Goal: Task Accomplishment & Management: Manage account settings

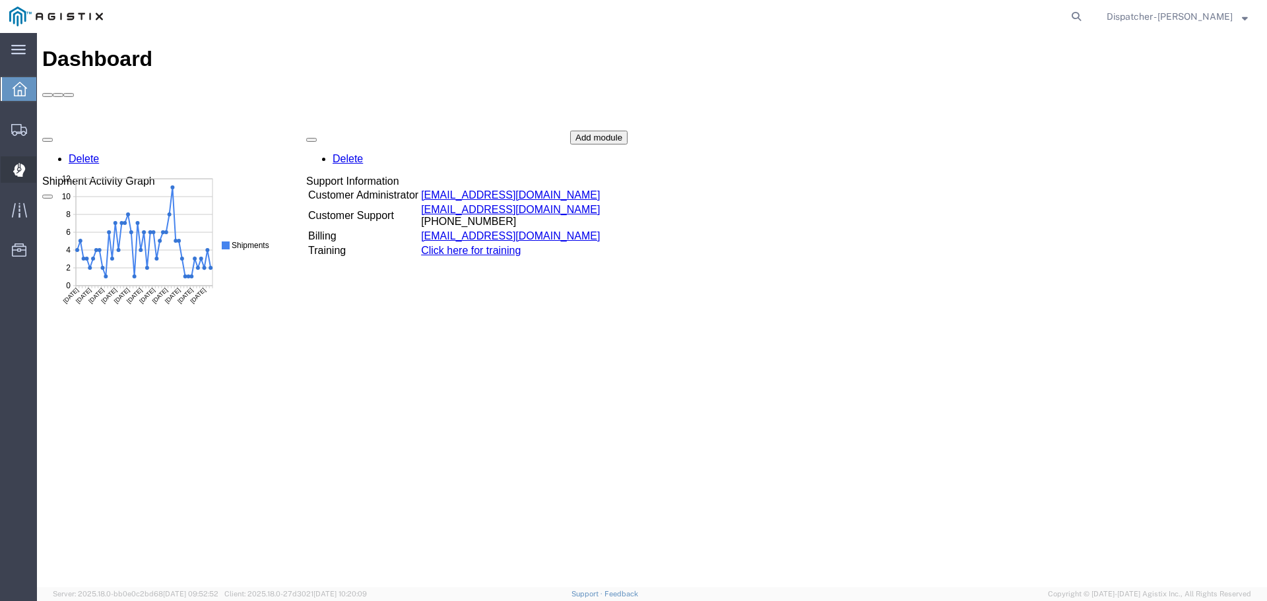
click at [15, 169] on icon at bounding box center [19, 170] width 12 height 13
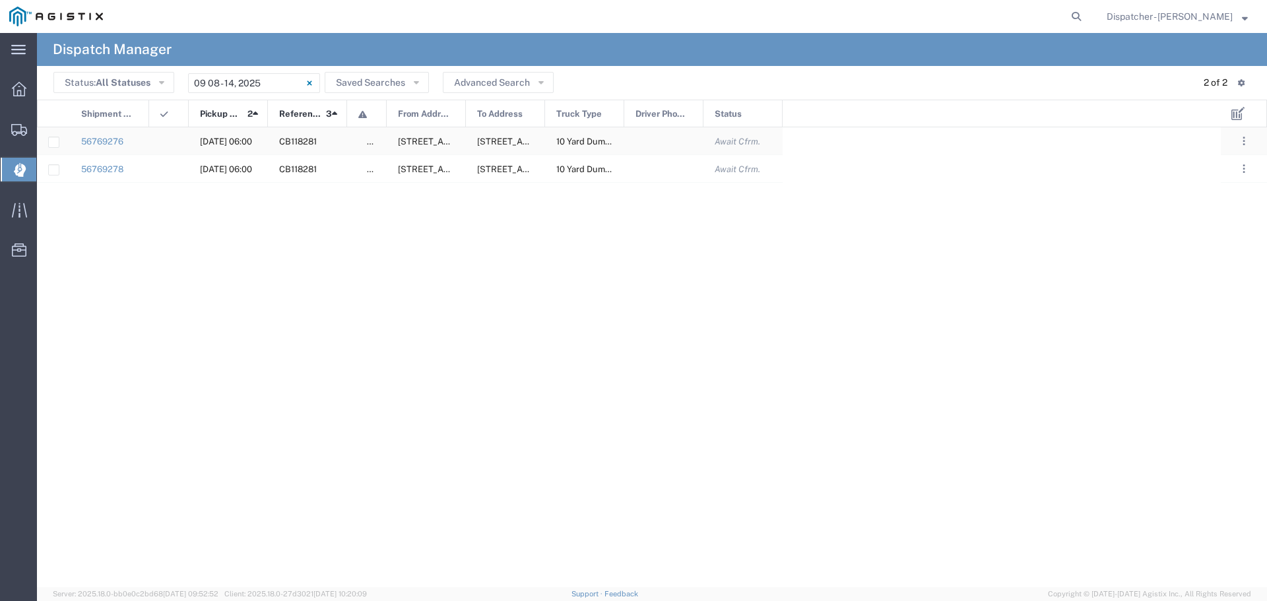
click at [679, 134] on div at bounding box center [663, 140] width 79 height 27
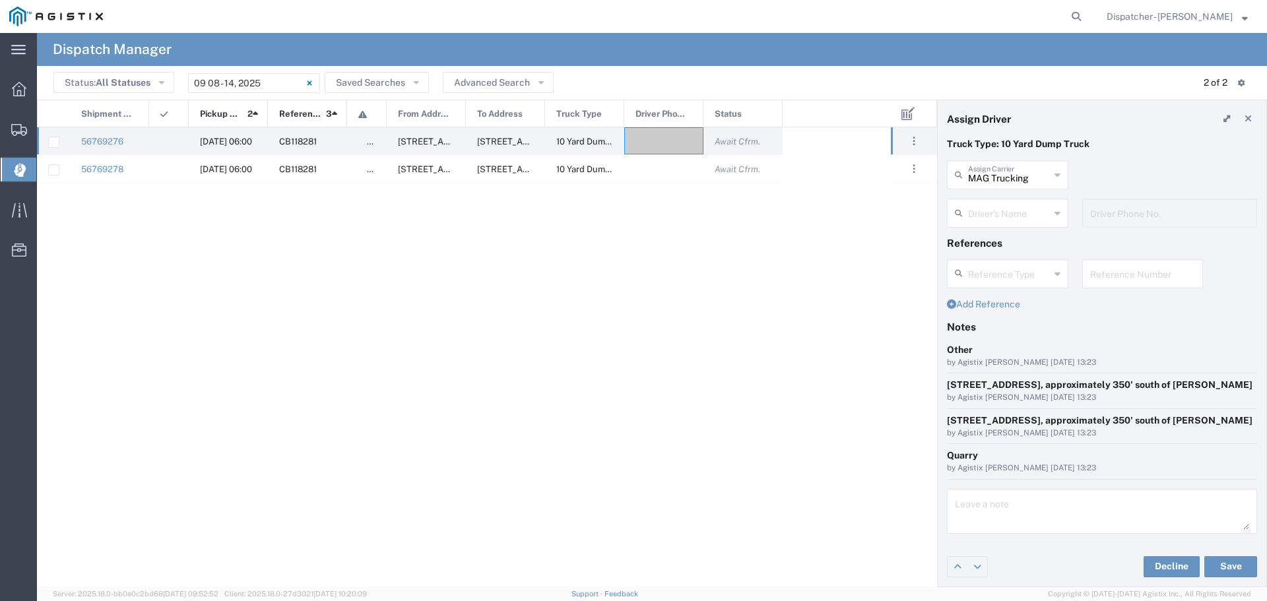
click at [1055, 216] on icon at bounding box center [1058, 213] width 6 height 21
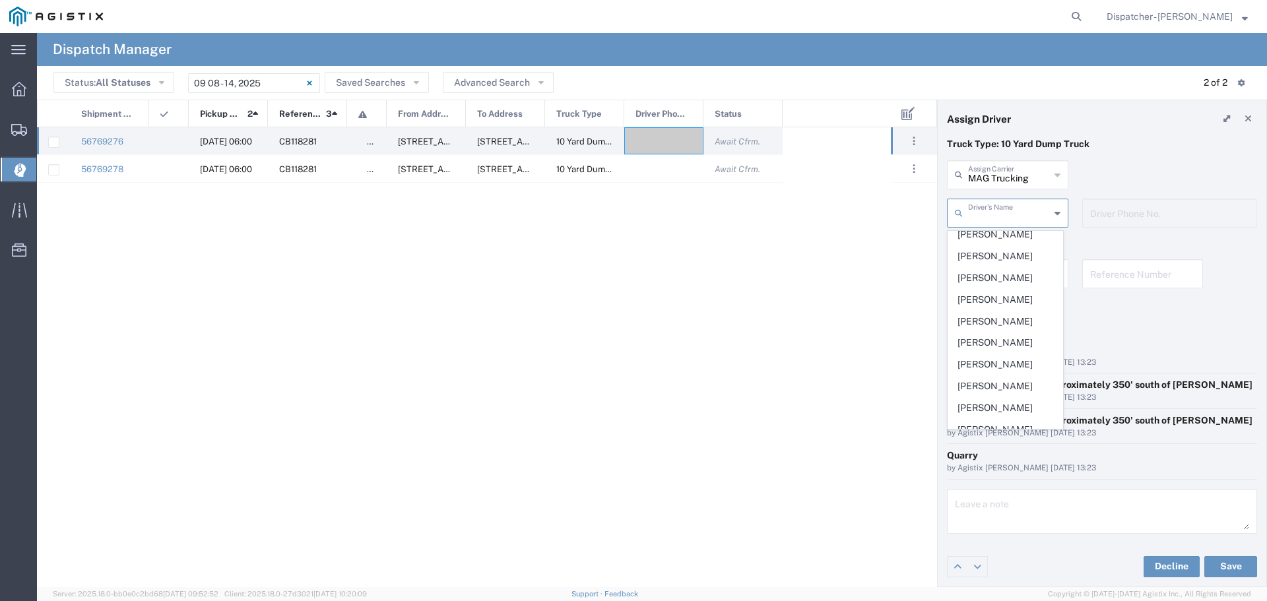
scroll to position [277, 0]
click at [981, 277] on span "[PERSON_NAME]" at bounding box center [1006, 266] width 114 height 20
type input "[PERSON_NAME]"
type input "7073331646"
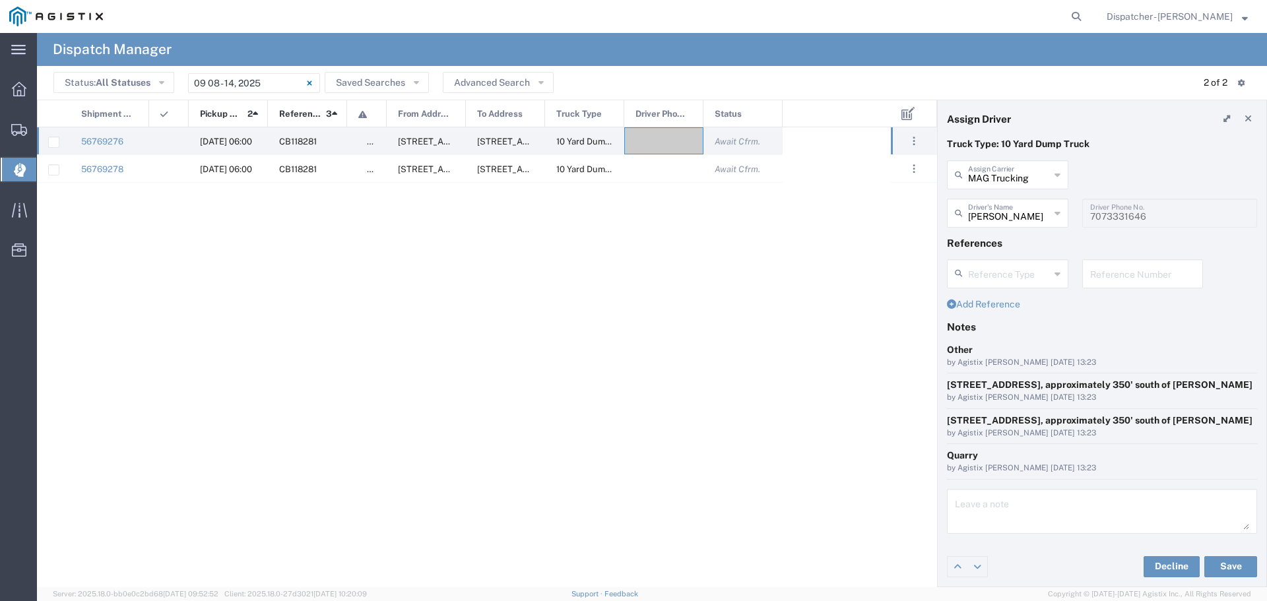
scroll to position [24, 0]
click at [1214, 568] on button "Save" at bounding box center [1231, 566] width 53 height 21
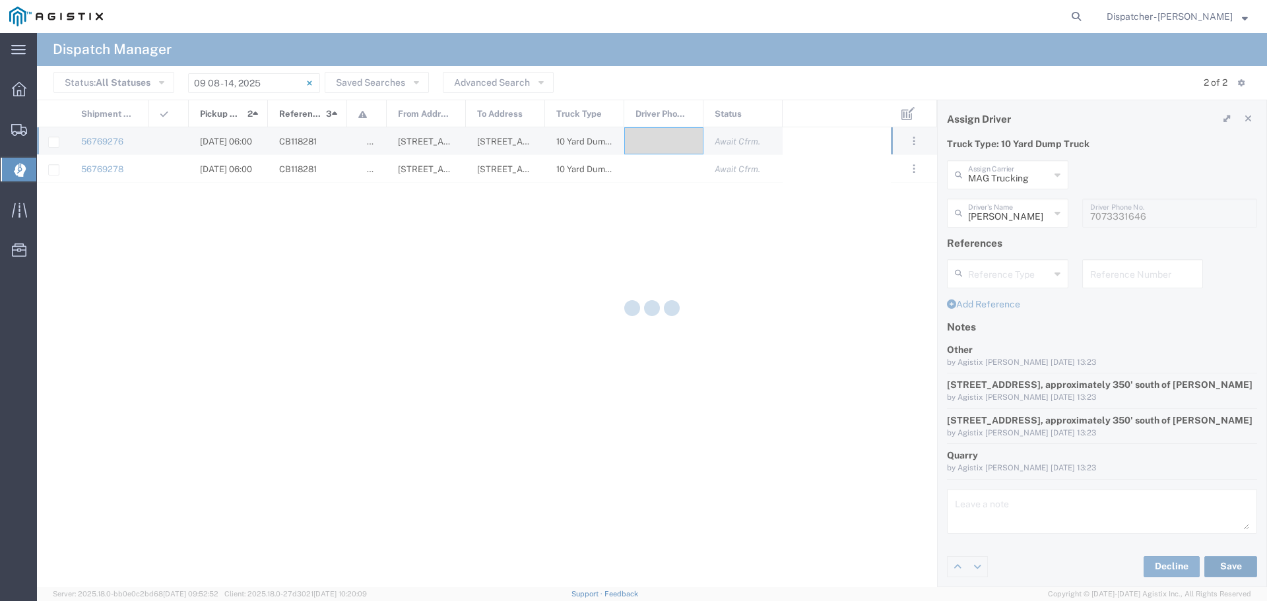
type input "[PERSON_NAME]"
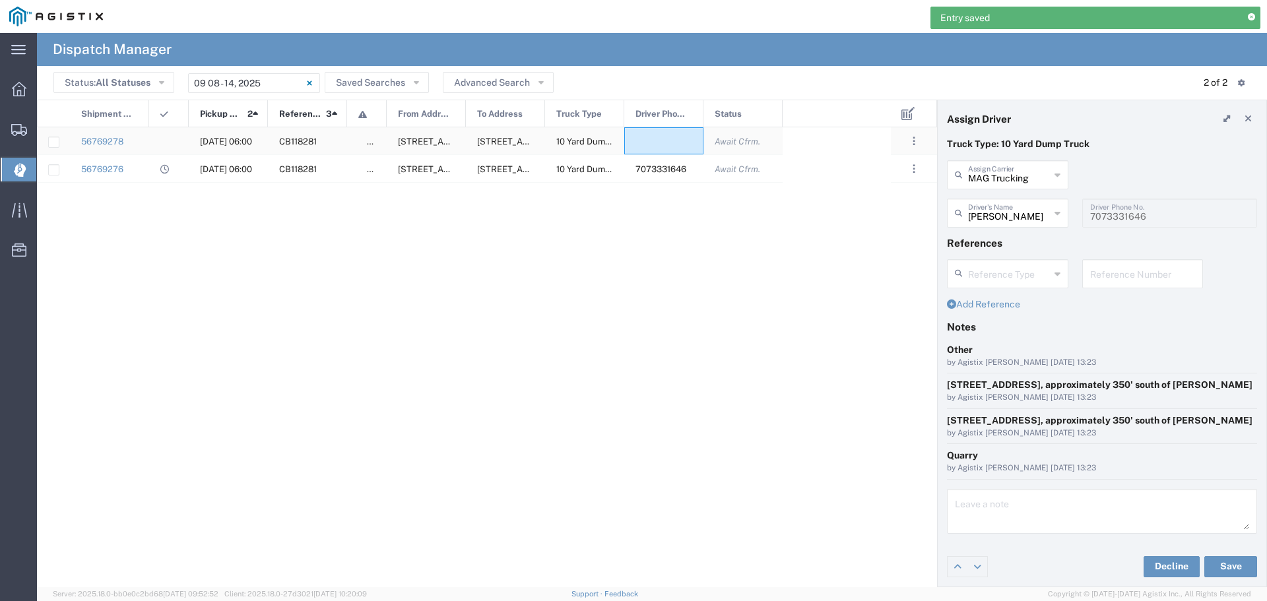
click at [654, 137] on div at bounding box center [663, 140] width 79 height 27
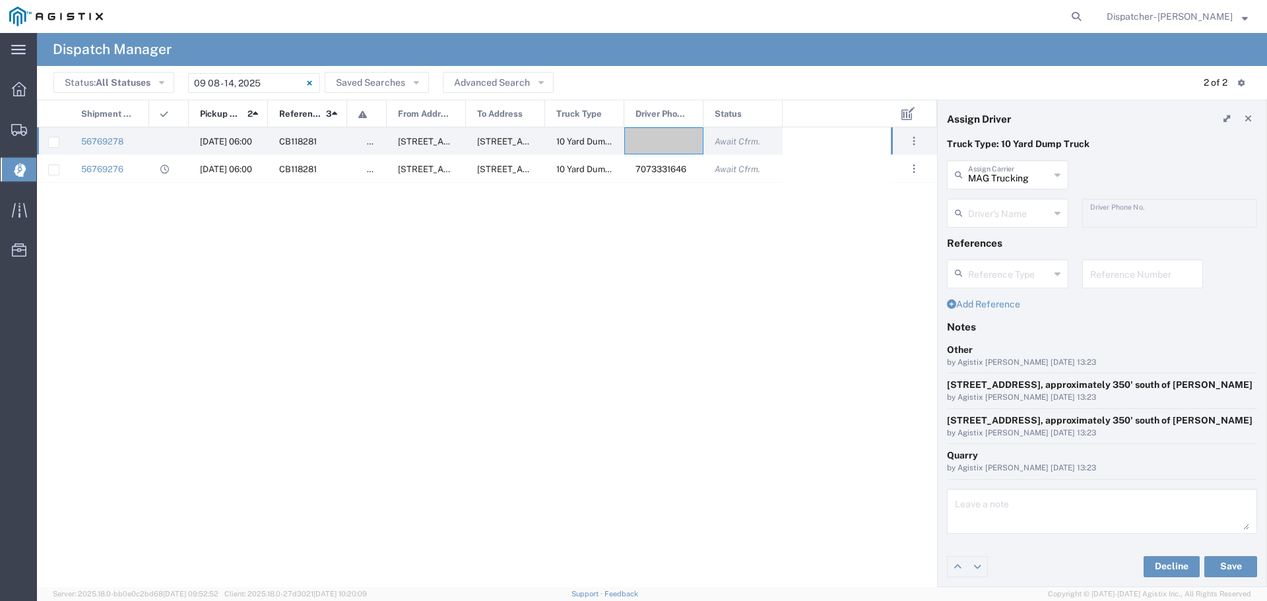
click at [1055, 203] on icon at bounding box center [1058, 213] width 6 height 21
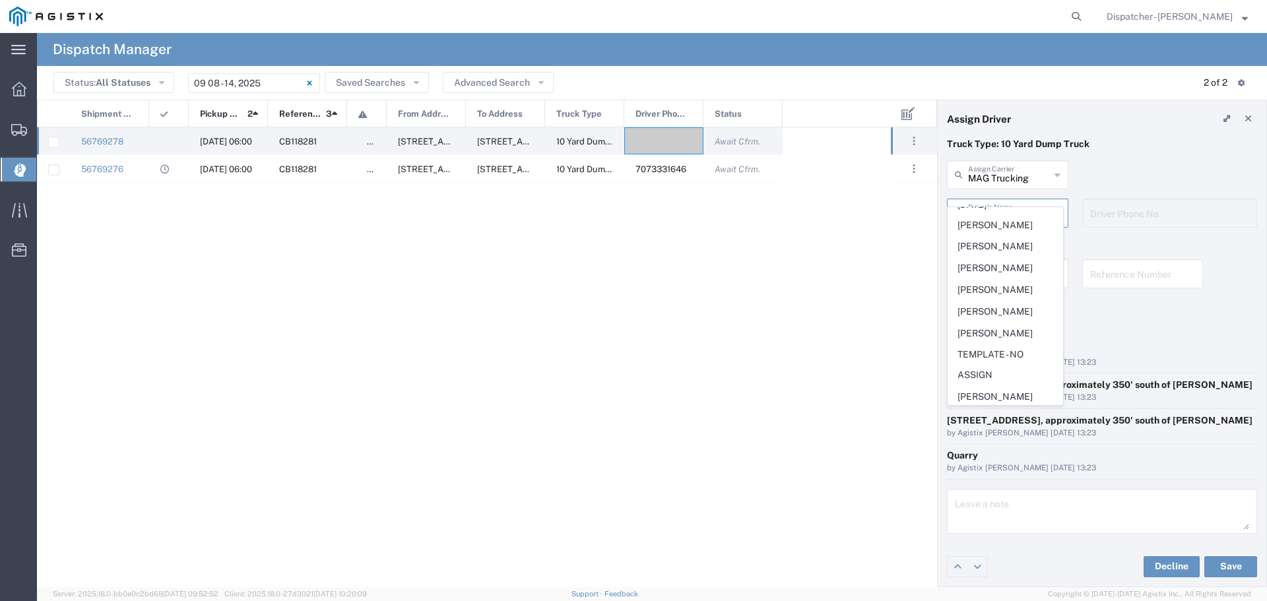
scroll to position [486, 0]
click at [975, 367] on span "[PERSON_NAME]" at bounding box center [1006, 357] width 114 height 20
type input "[PERSON_NAME]"
type input "5108122112"
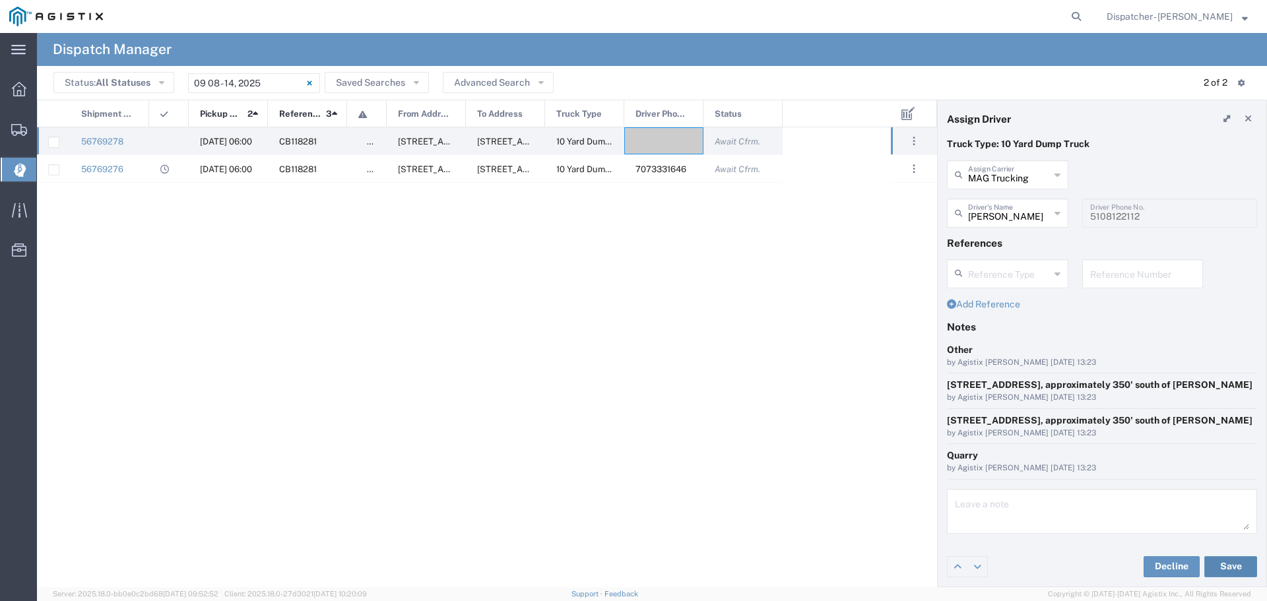
click at [1218, 566] on button "Save" at bounding box center [1231, 566] width 53 height 21
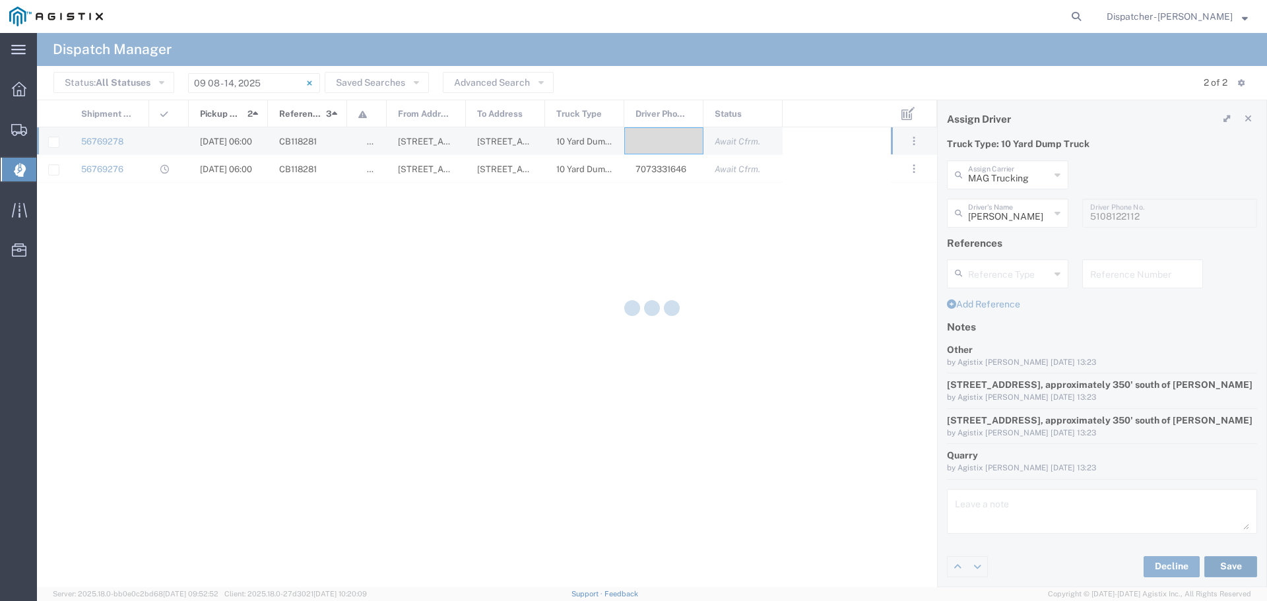
type input "[PERSON_NAME]"
